Goal: Task Accomplishment & Management: Manage account settings

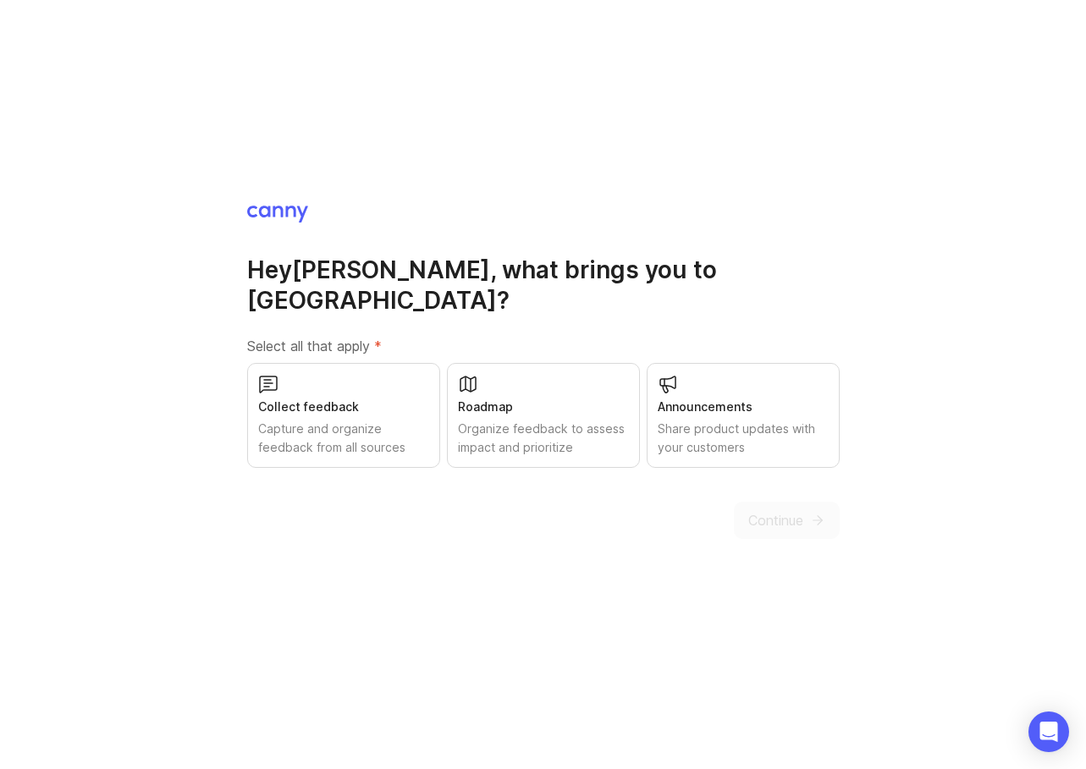
click at [747, 420] on div "Share product updates with your customers" at bounding box center [743, 438] width 171 height 37
click at [787, 502] on button "Continue" at bounding box center [787, 520] width 106 height 37
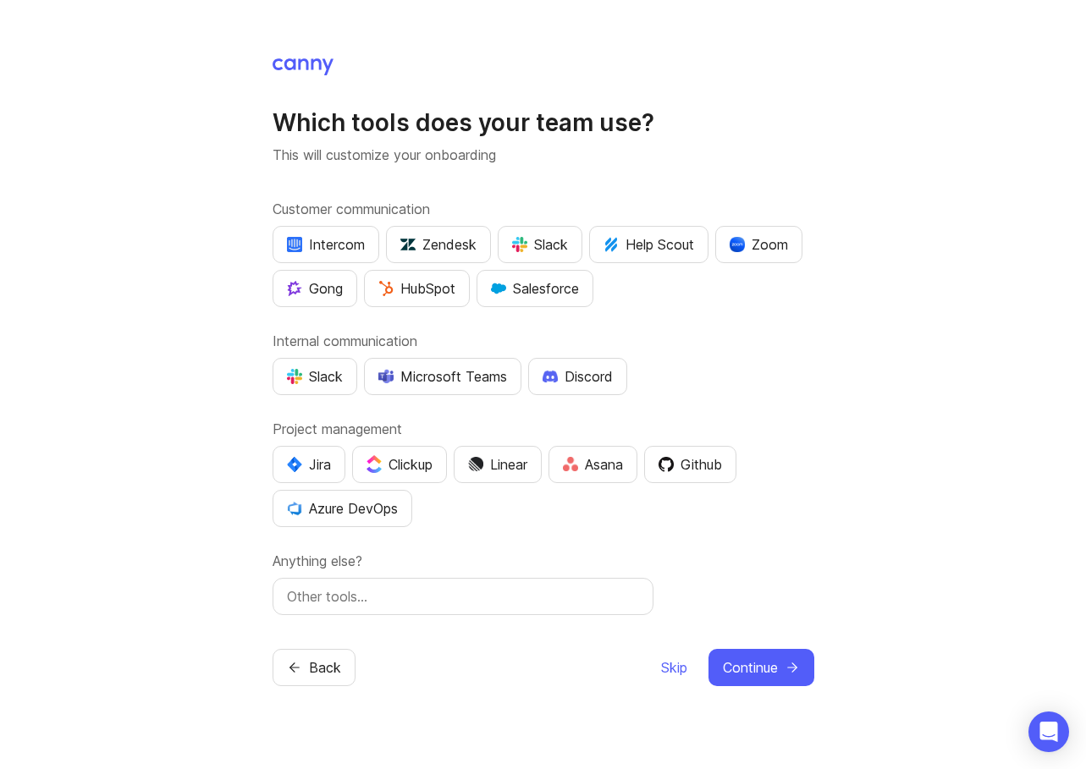
click at [661, 661] on span "Skip" at bounding box center [674, 668] width 26 height 20
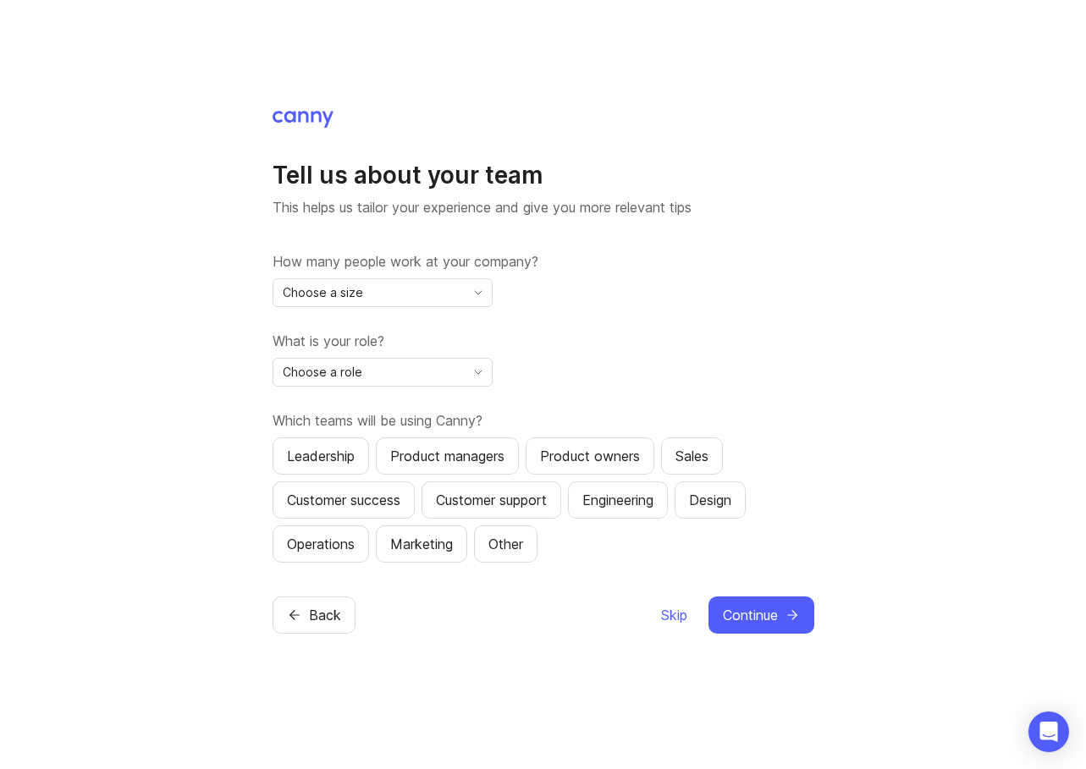
click at [665, 609] on span "Skip" at bounding box center [674, 615] width 26 height 20
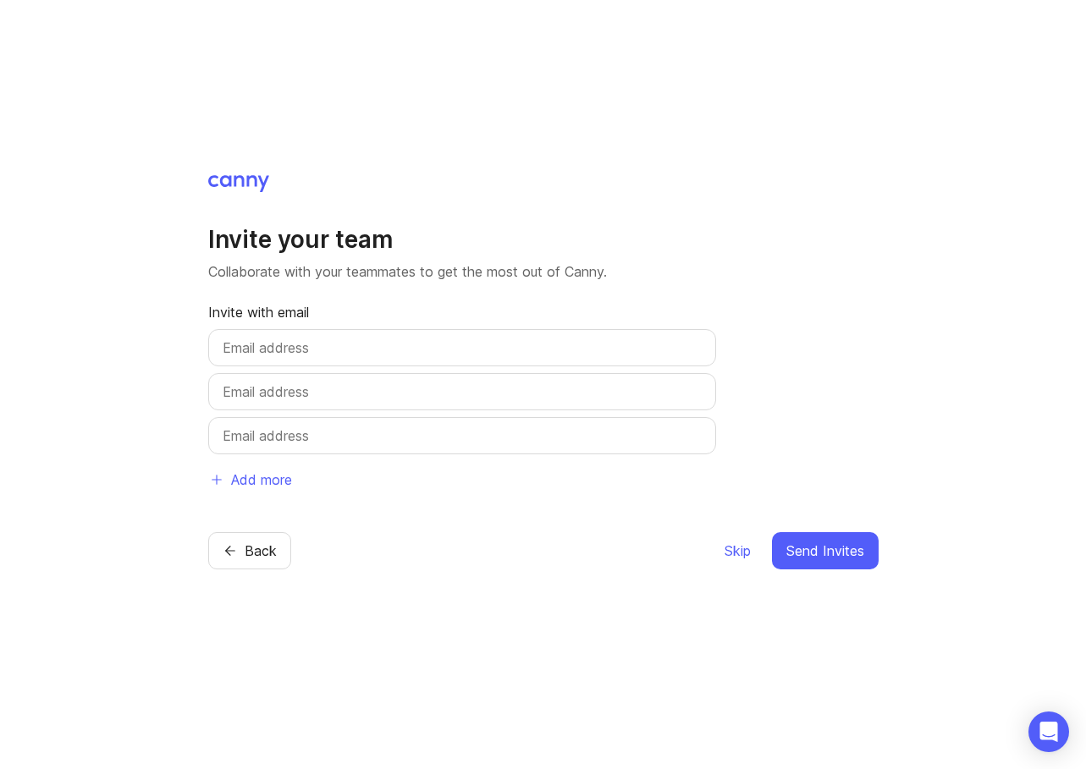
click at [729, 549] on span "Skip" at bounding box center [738, 551] width 26 height 20
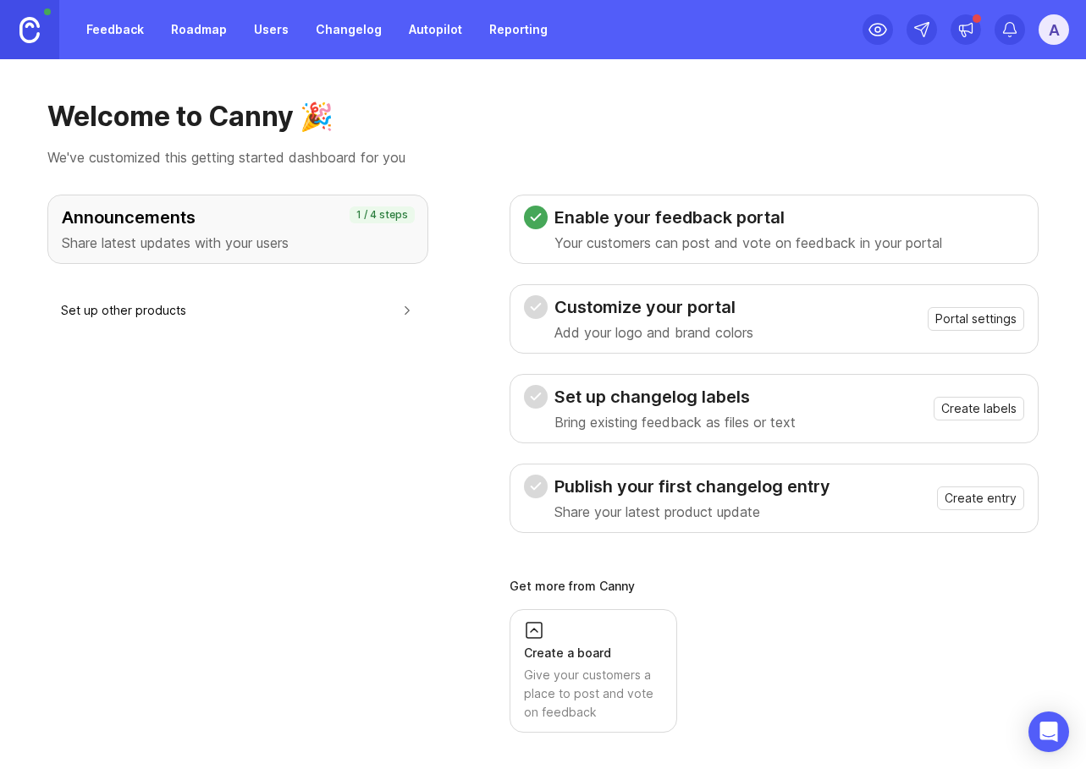
click at [988, 323] on span "Portal settings" at bounding box center [975, 319] width 81 height 17
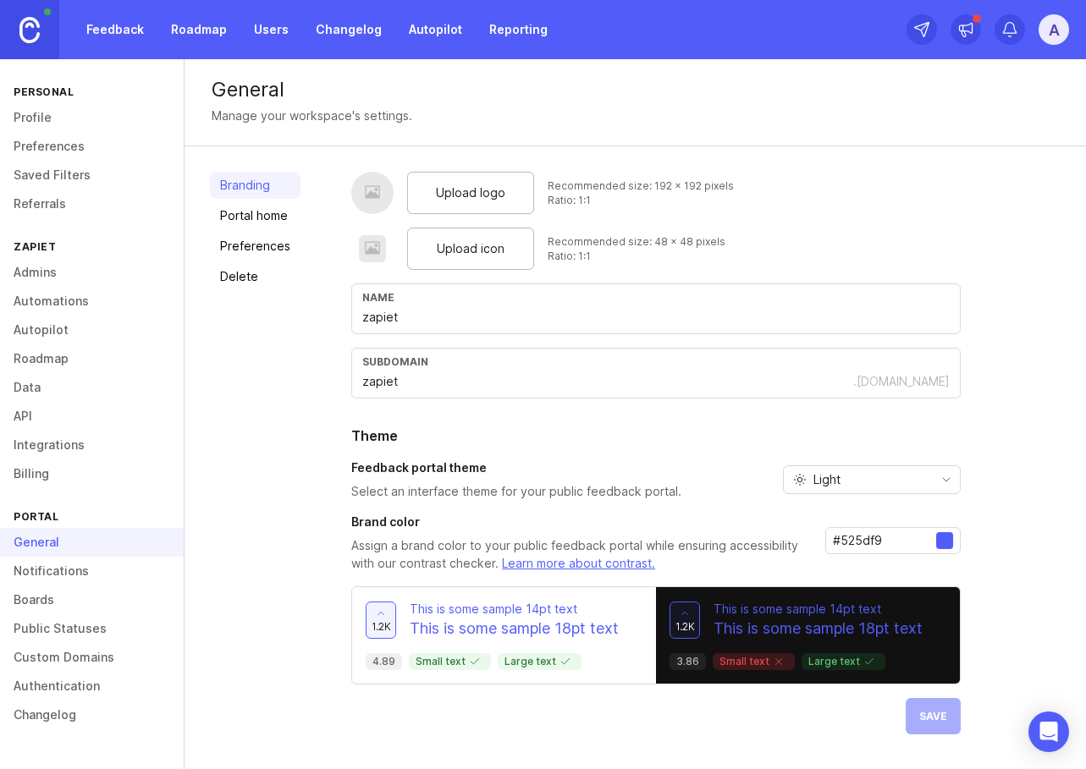
click at [273, 208] on link "Portal home" at bounding box center [255, 215] width 91 height 27
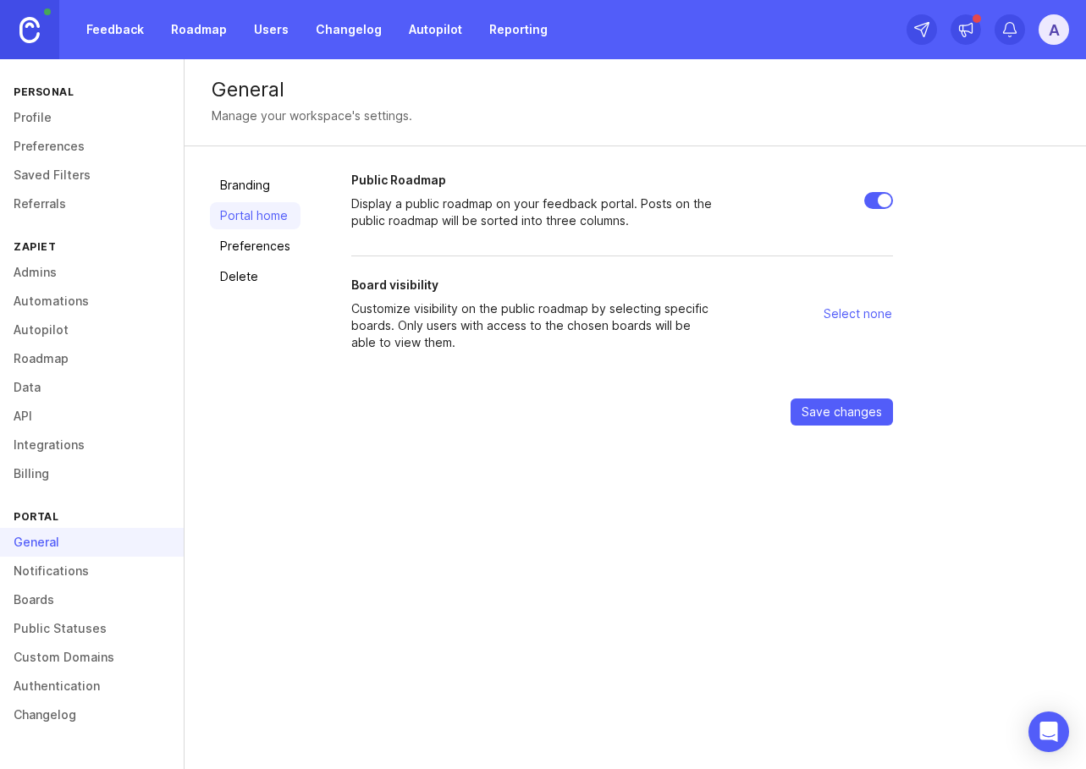
click at [281, 240] on link "Preferences" at bounding box center [255, 246] width 91 height 27
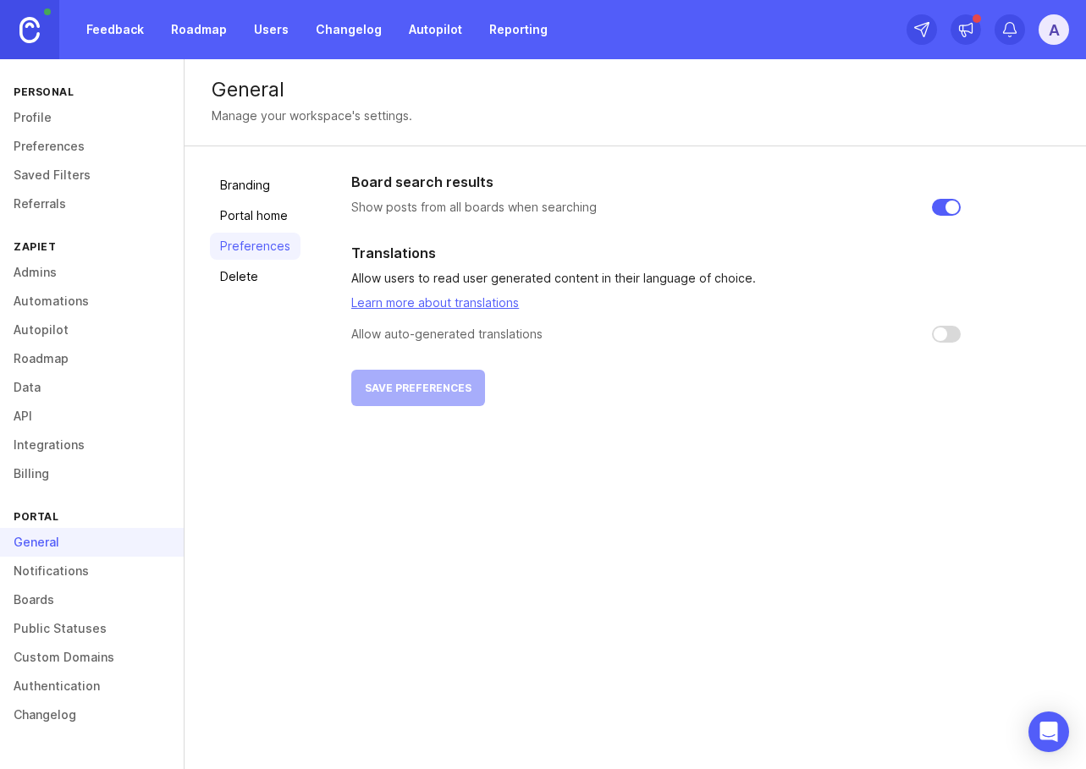
click at [273, 270] on link "Delete" at bounding box center [255, 276] width 91 height 27
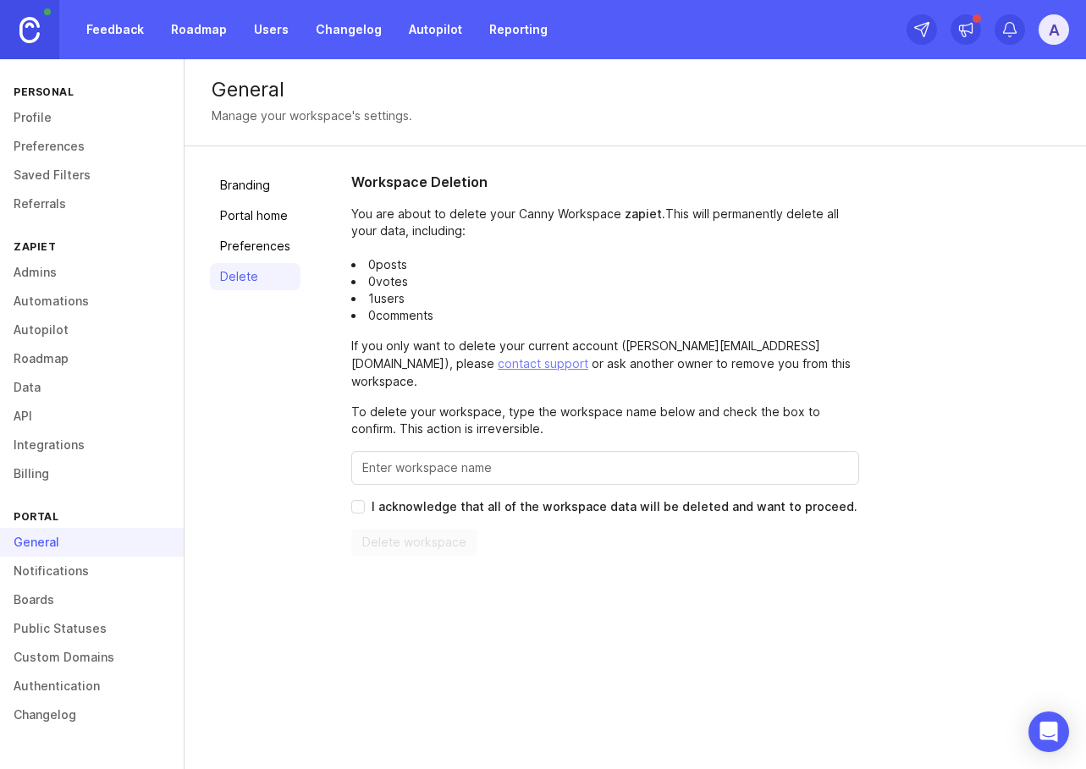
click at [267, 194] on link "Branding" at bounding box center [255, 185] width 91 height 27
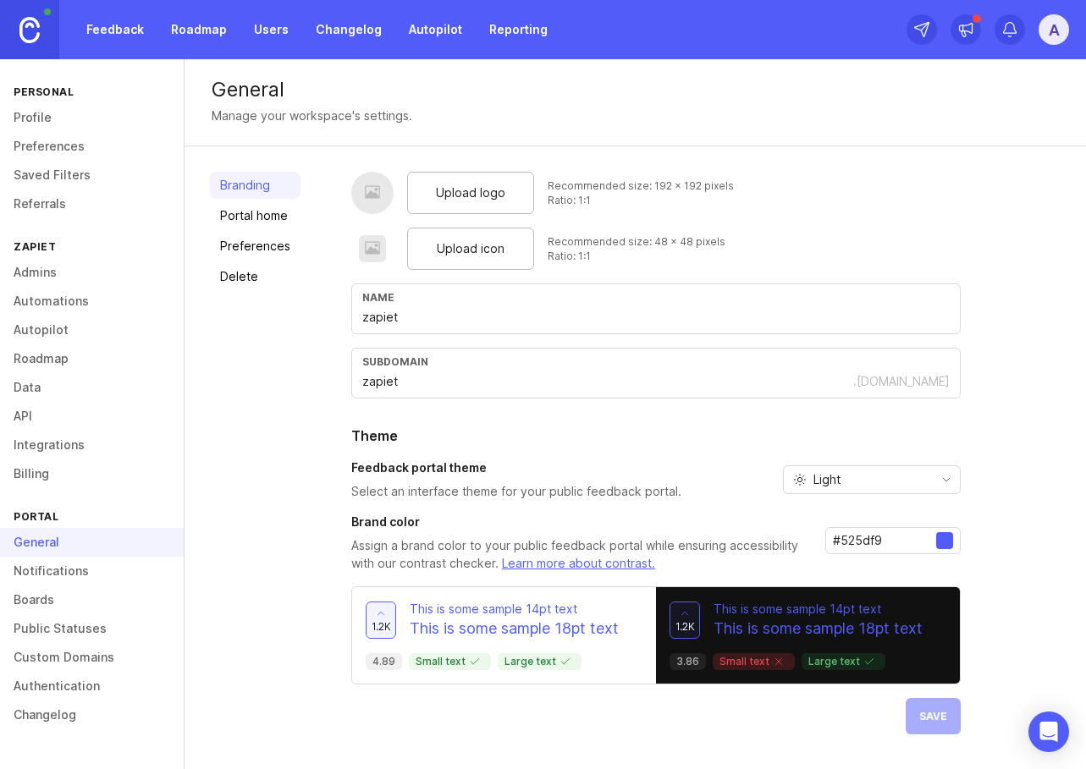
click at [87, 570] on link "Notifications" at bounding box center [92, 571] width 184 height 29
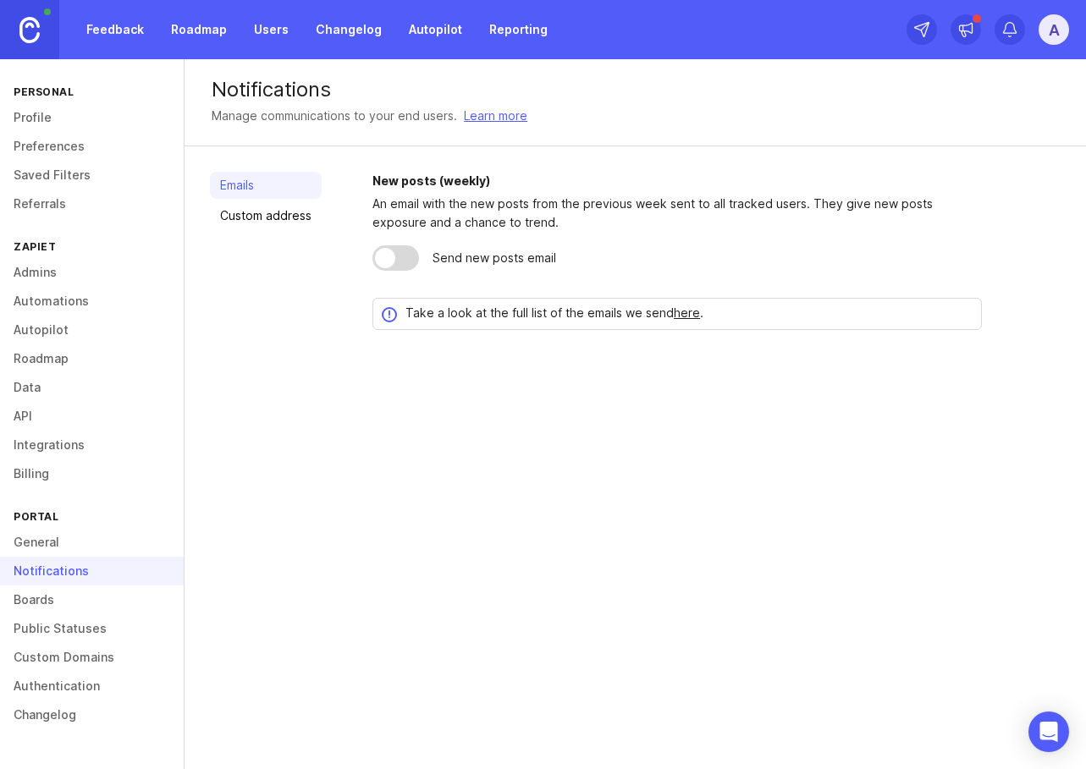
click at [115, 596] on link "Boards" at bounding box center [92, 600] width 184 height 29
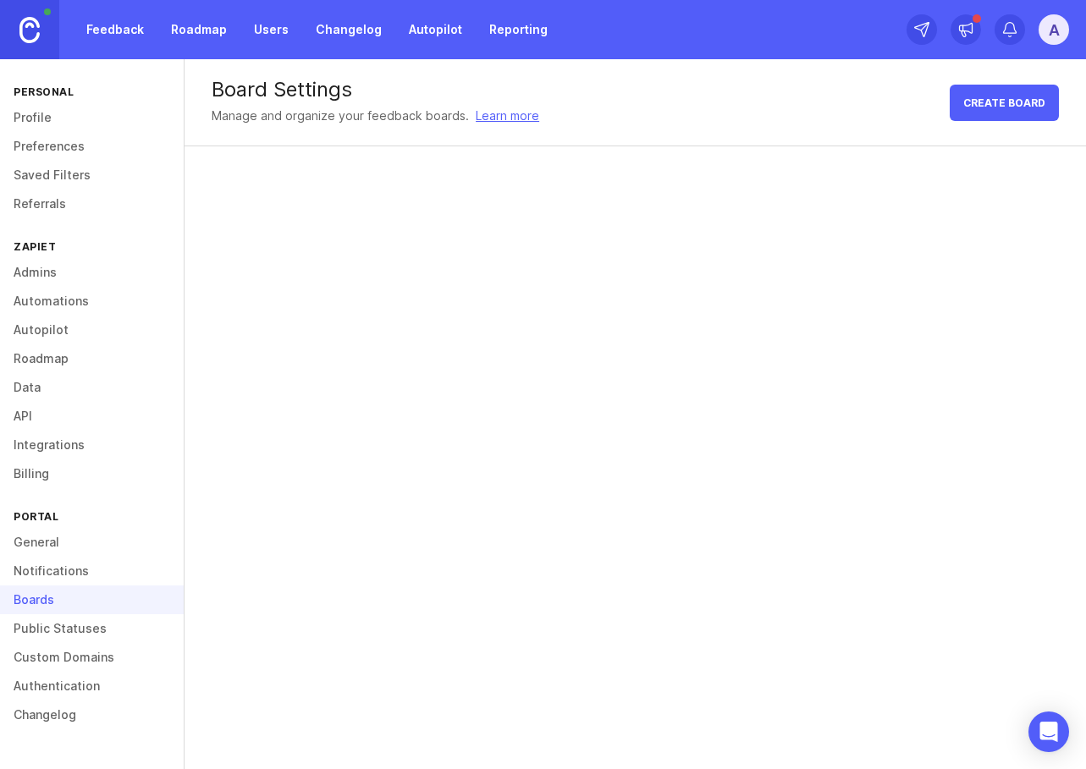
click at [116, 620] on link "Public Statuses" at bounding box center [92, 629] width 184 height 29
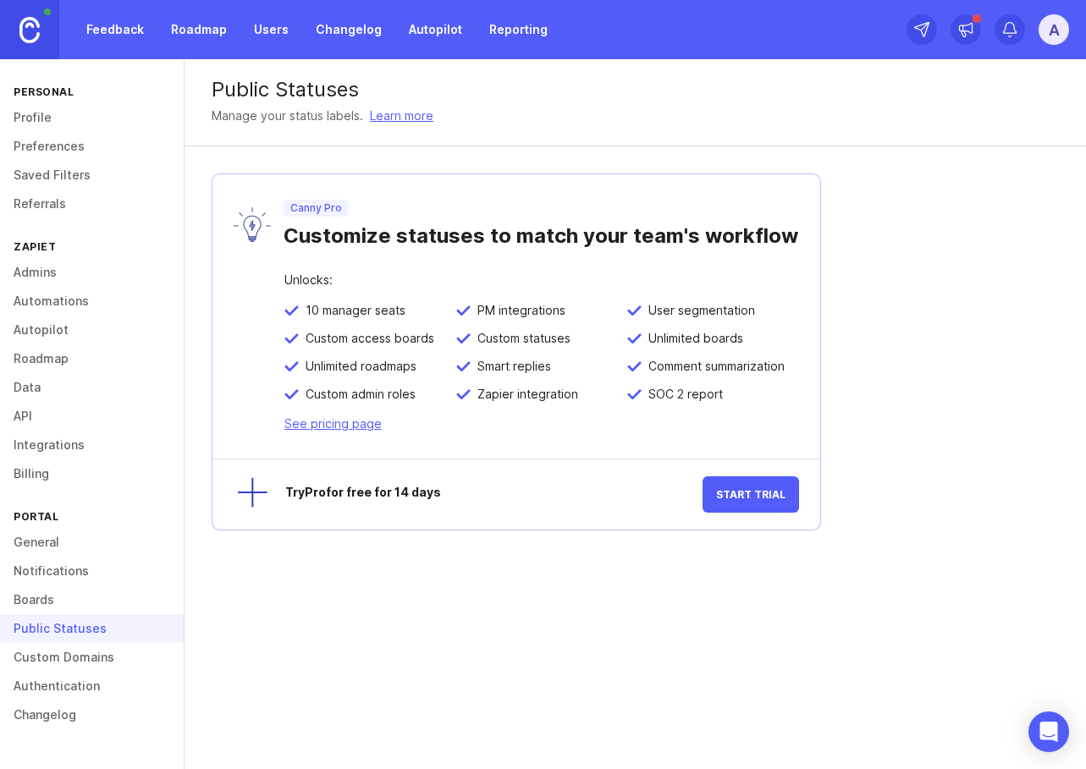
click at [110, 641] on div "Public Statuses" at bounding box center [92, 629] width 184 height 29
click at [102, 654] on link "Custom Domains" at bounding box center [92, 657] width 184 height 29
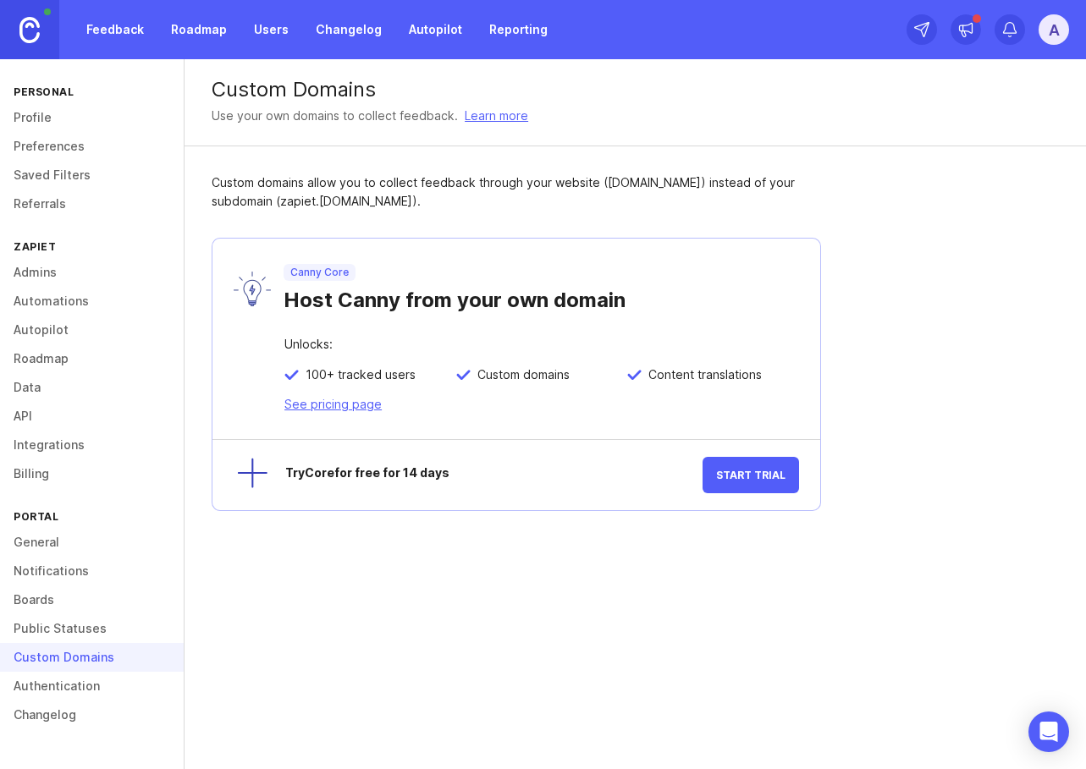
click at [98, 685] on link "Authentication" at bounding box center [92, 686] width 184 height 29
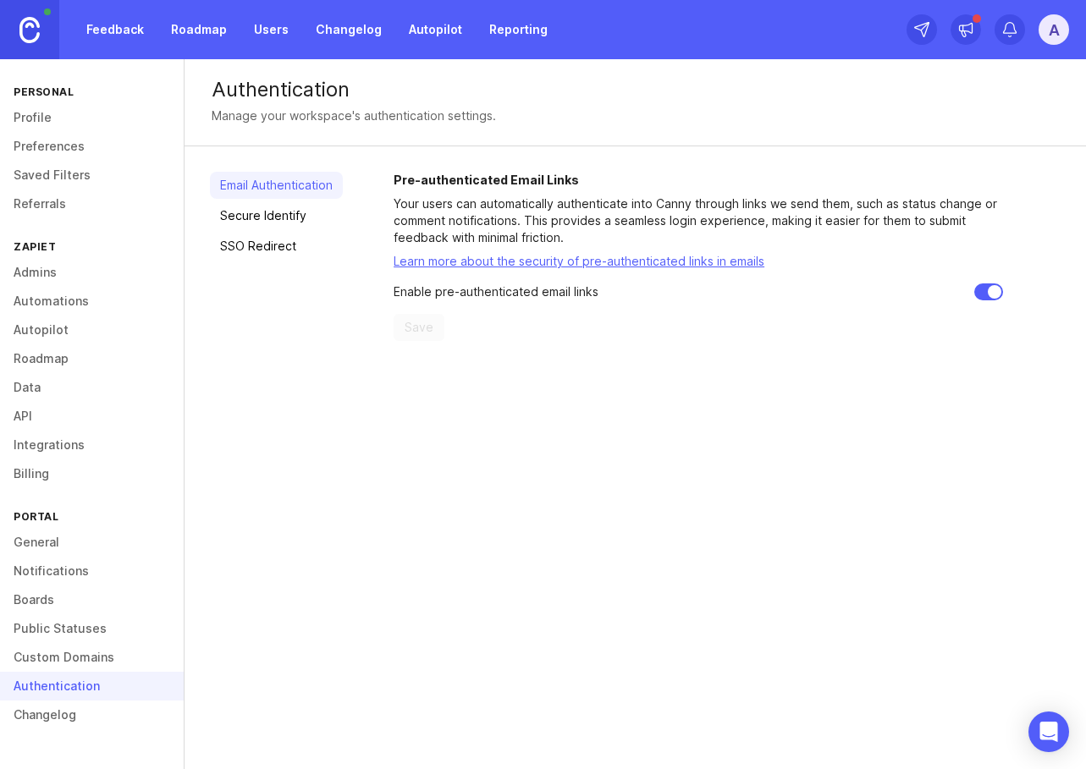
click at [88, 714] on link "Changelog" at bounding box center [92, 715] width 184 height 29
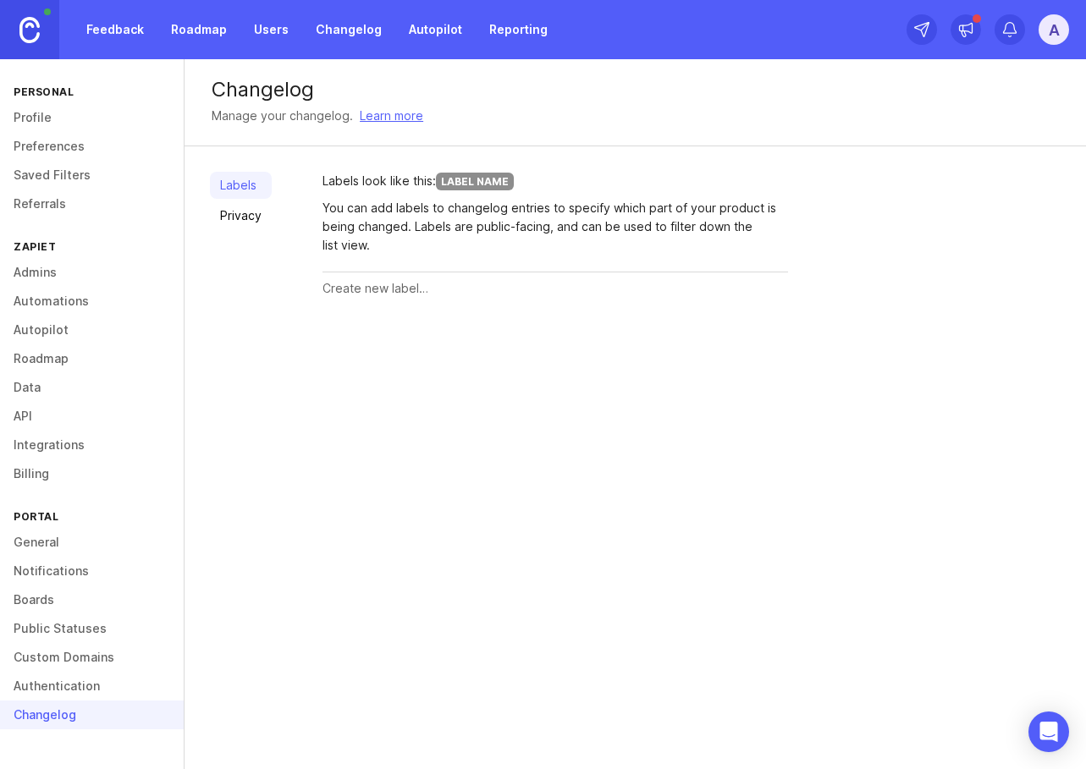
click at [87, 332] on link "Autopilot" at bounding box center [92, 330] width 184 height 29
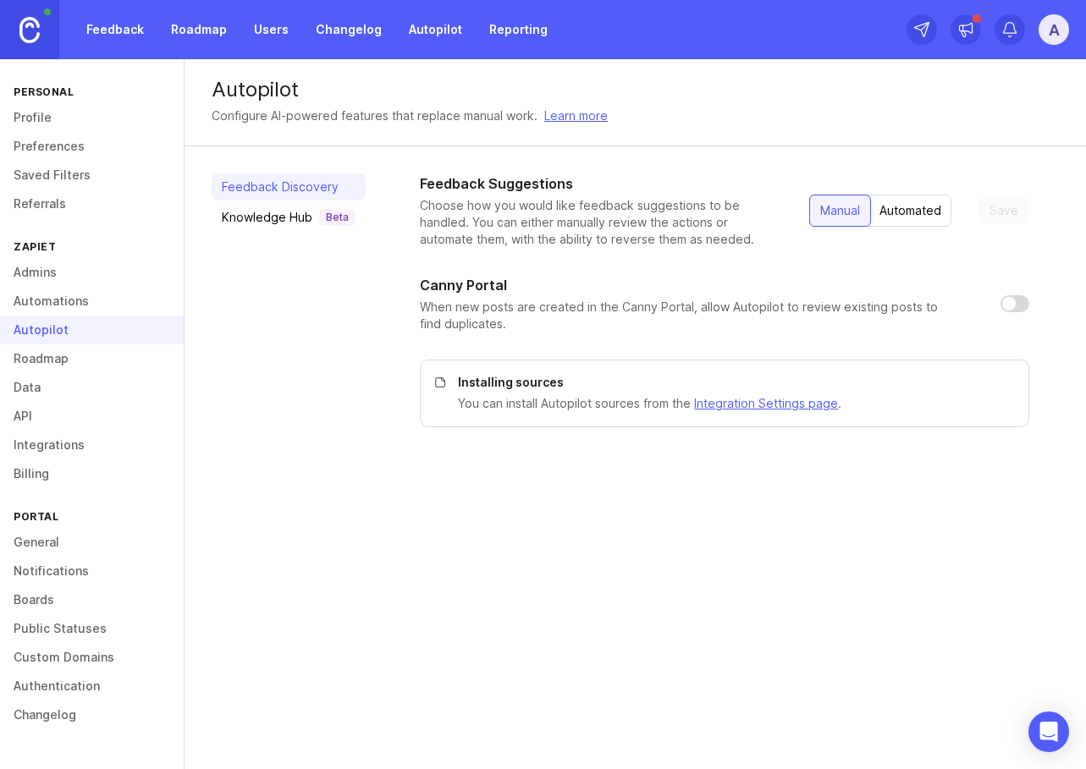
click at [74, 355] on link "Roadmap" at bounding box center [92, 358] width 184 height 29
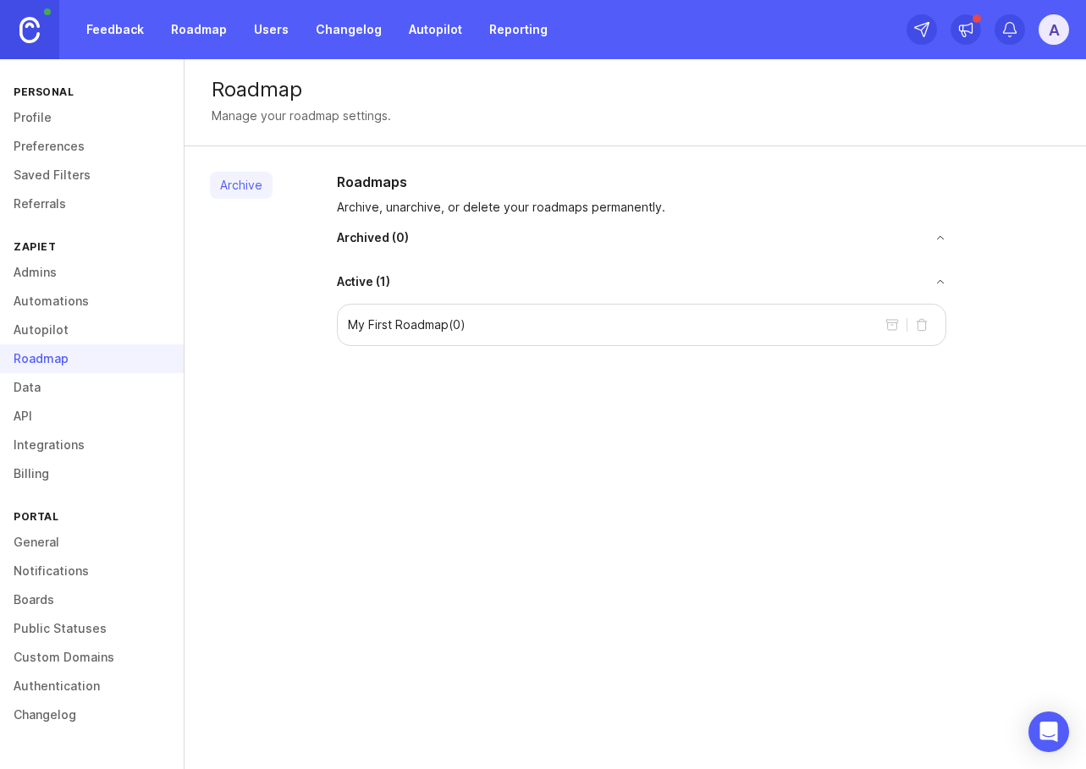
click at [126, 31] on link "Feedback" at bounding box center [115, 29] width 78 height 30
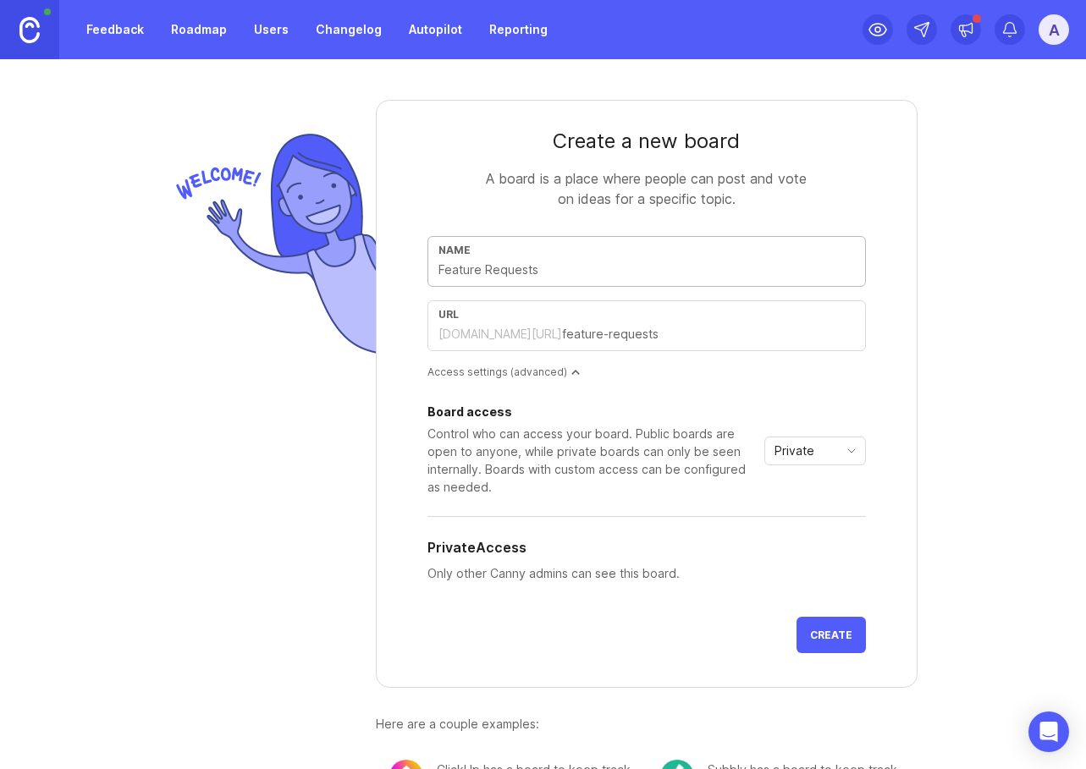
click at [205, 31] on link "Roadmap" at bounding box center [199, 29] width 76 height 30
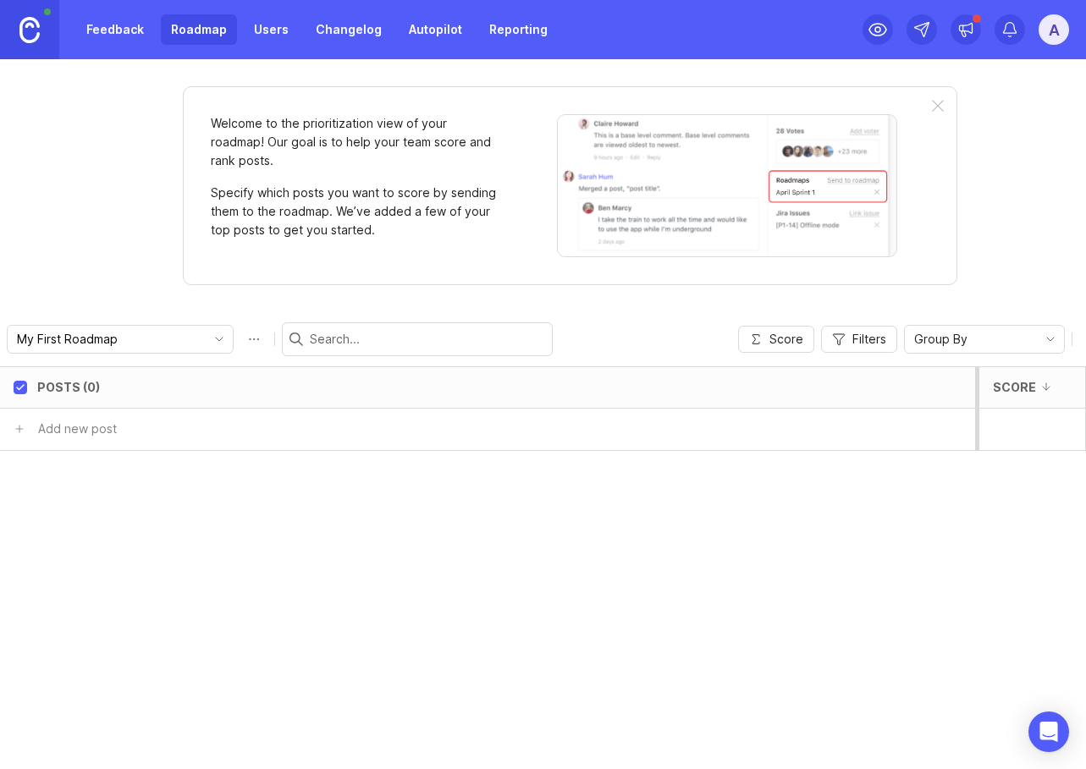
click at [343, 33] on link "Changelog" at bounding box center [349, 29] width 86 height 30
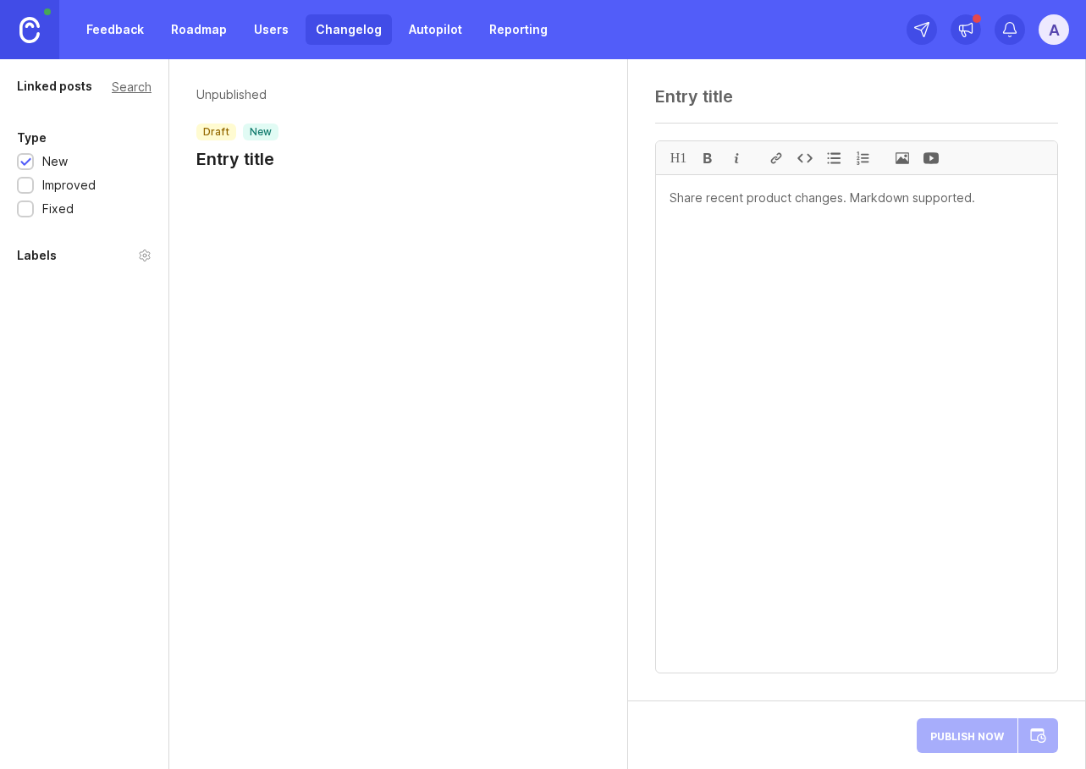
click at [312, 201] on div "Unpublished draft new Entry title" at bounding box center [398, 132] width 458 height 146
